Goal: Information Seeking & Learning: Learn about a topic

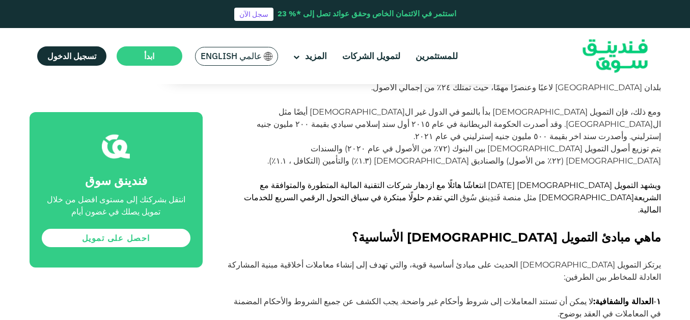
scroll to position [1055, 0]
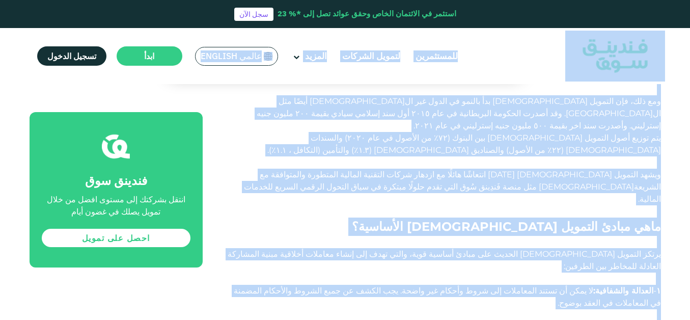
drag, startPoint x: 689, startPoint y: 141, endPoint x: 679, endPoint y: 38, distance: 103.4
click at [679, 131] on div "الصفحة الرئيسية المدونة الامتثال للشريعة أغسطس 23, 2022 ١" at bounding box center [345, 109] width 690 height 2144
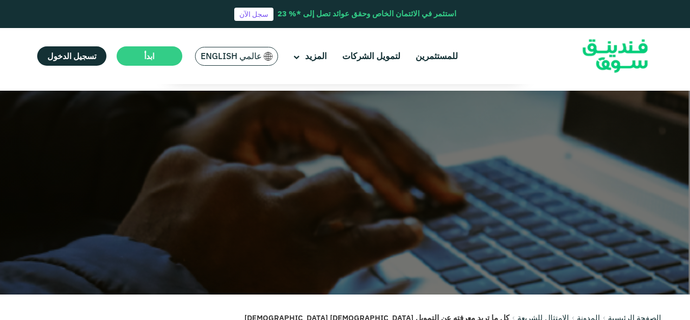
scroll to position [0, 0]
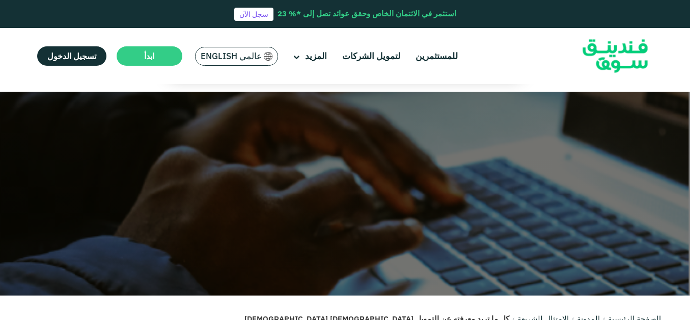
drag, startPoint x: 320, startPoint y: 3, endPoint x: 92, endPoint y: 101, distance: 248.9
click at [92, 101] on div at bounding box center [345, 194] width 690 height 204
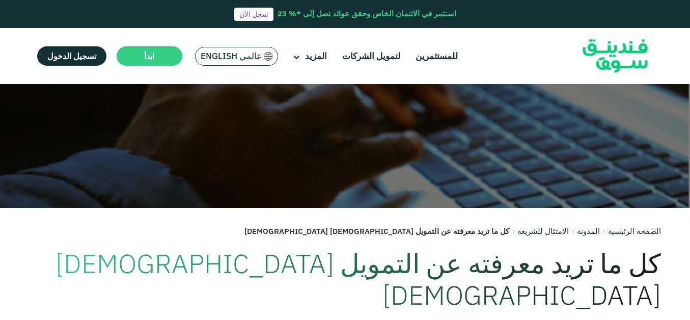
scroll to position [59, 0]
